Goal: Find specific page/section: Find specific page/section

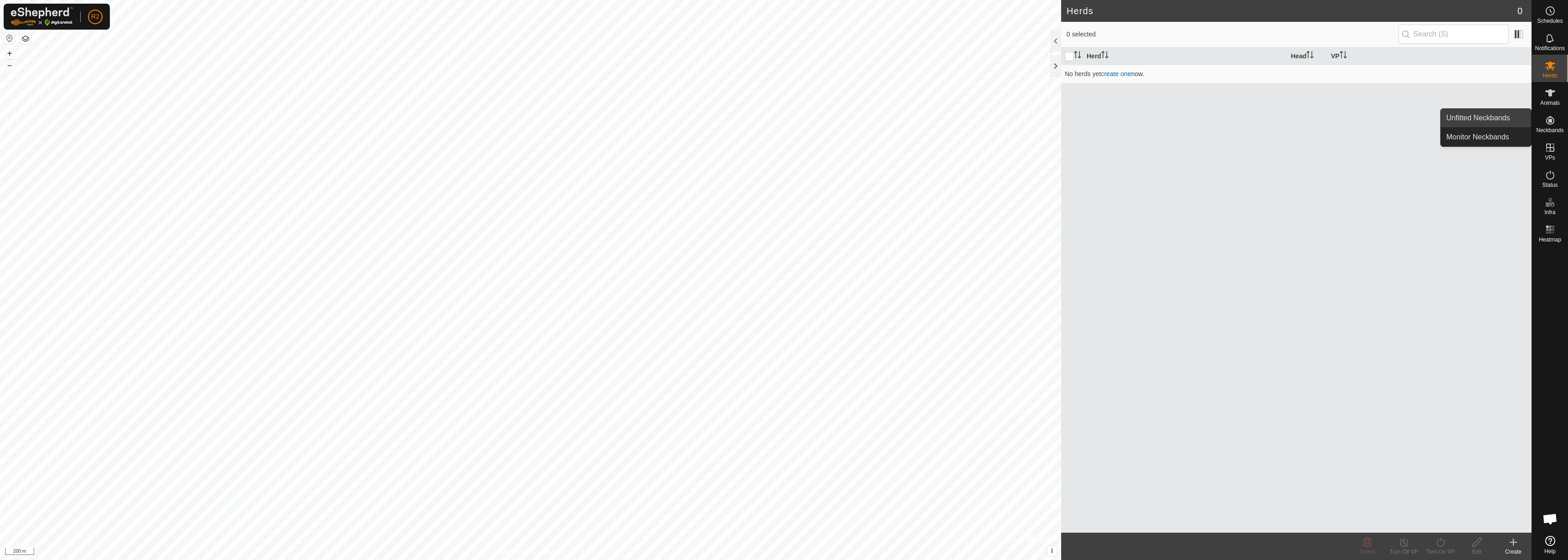
click at [1504, 116] on link "Unfitted Neckbands" at bounding box center [1485, 117] width 91 height 18
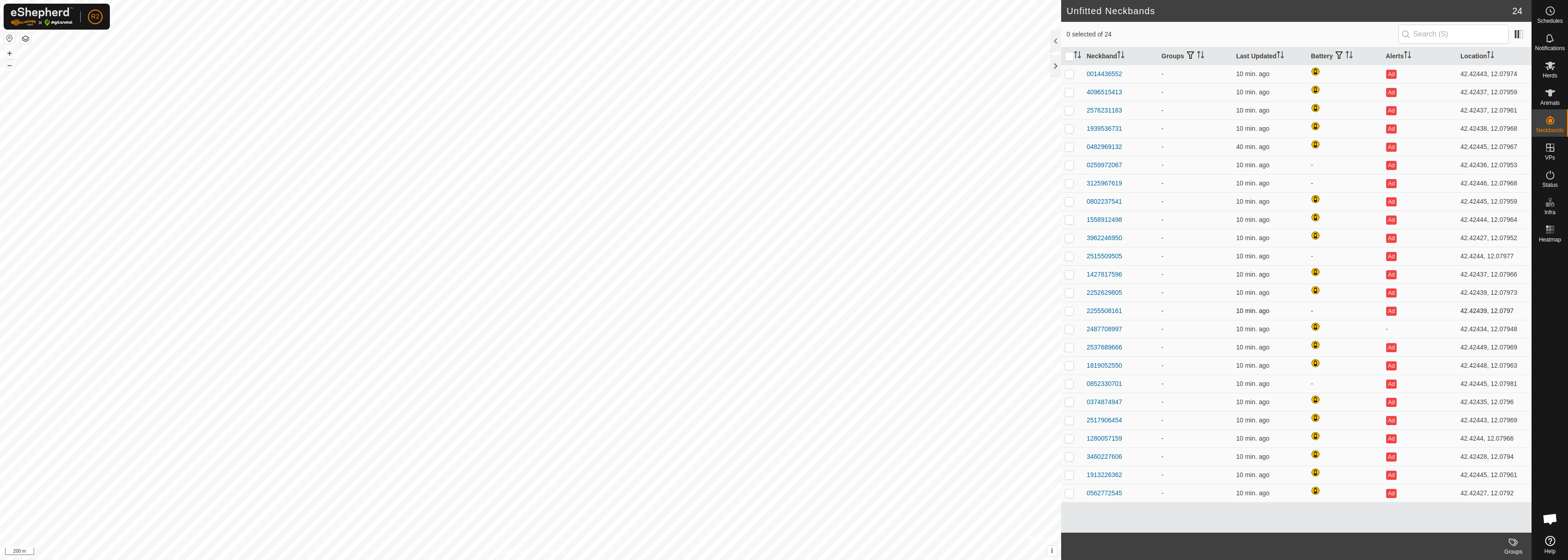
click at [1309, 310] on td "-" at bounding box center [1344, 310] width 75 height 18
click at [1339, 51] on button "button" at bounding box center [1339, 55] width 13 height 9
click at [1367, 101] on input "text" at bounding box center [1410, 98] width 110 height 19
click at [1340, 202] on td at bounding box center [1344, 201] width 75 height 18
click at [1268, 59] on th "Last Updated" at bounding box center [1270, 56] width 75 height 18
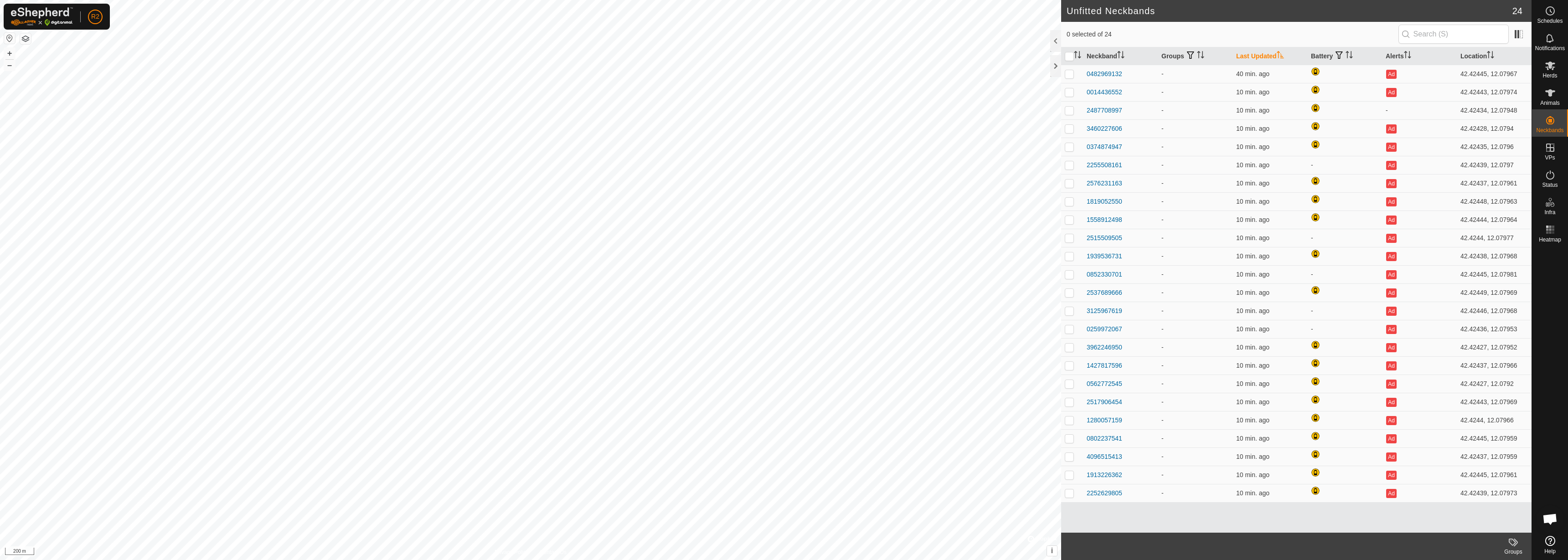
click at [1267, 54] on th "Last Updated" at bounding box center [1270, 56] width 75 height 18
click at [1174, 61] on th "Groups" at bounding box center [1195, 56] width 75 height 18
click at [1178, 51] on th "Groups" at bounding box center [1195, 56] width 75 height 18
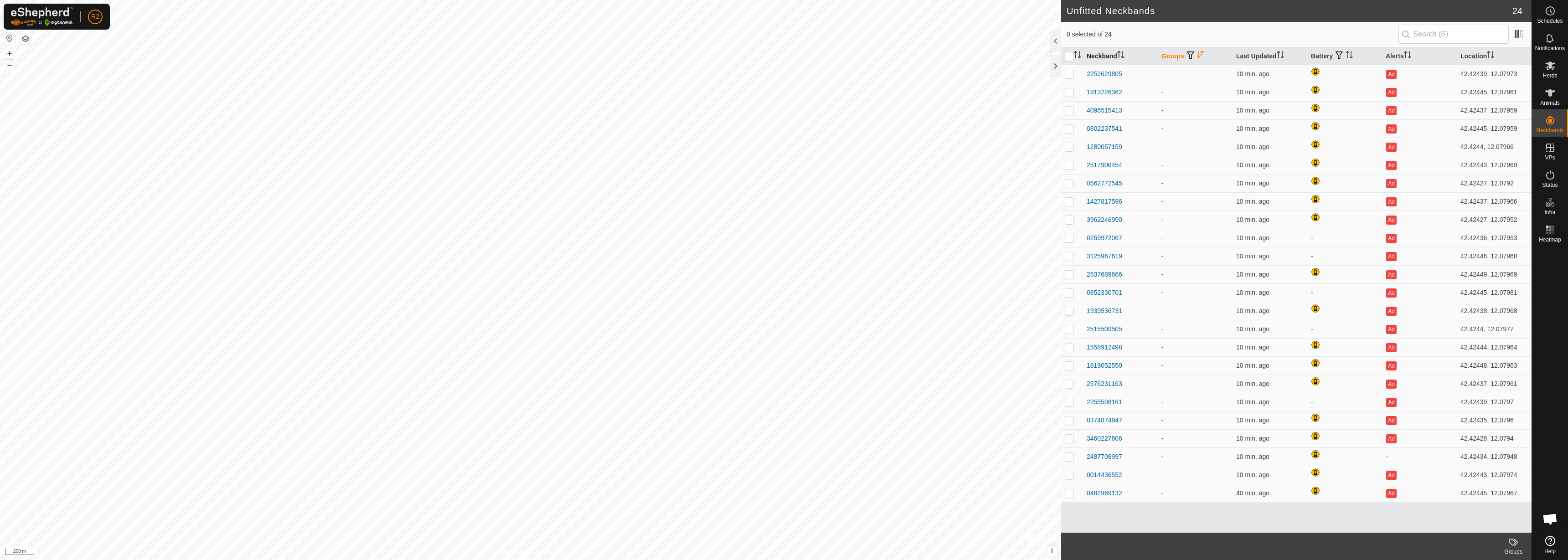
click at [1104, 57] on th "Neckband" at bounding box center [1120, 56] width 75 height 18
click at [1105, 57] on th "Neckband" at bounding box center [1120, 56] width 75 height 18
